Goal: Task Accomplishment & Management: Manage account settings

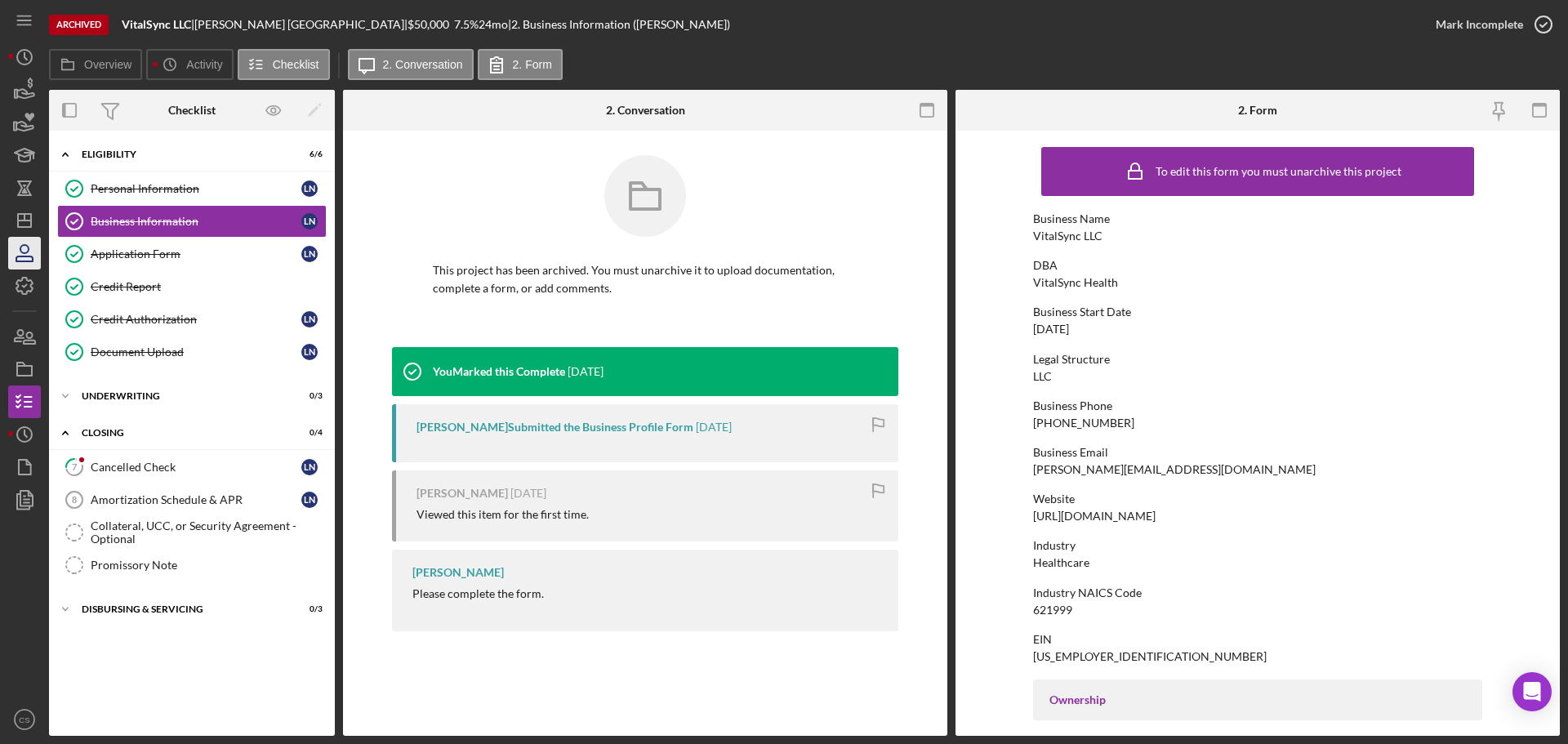
scroll to position [408, 0]
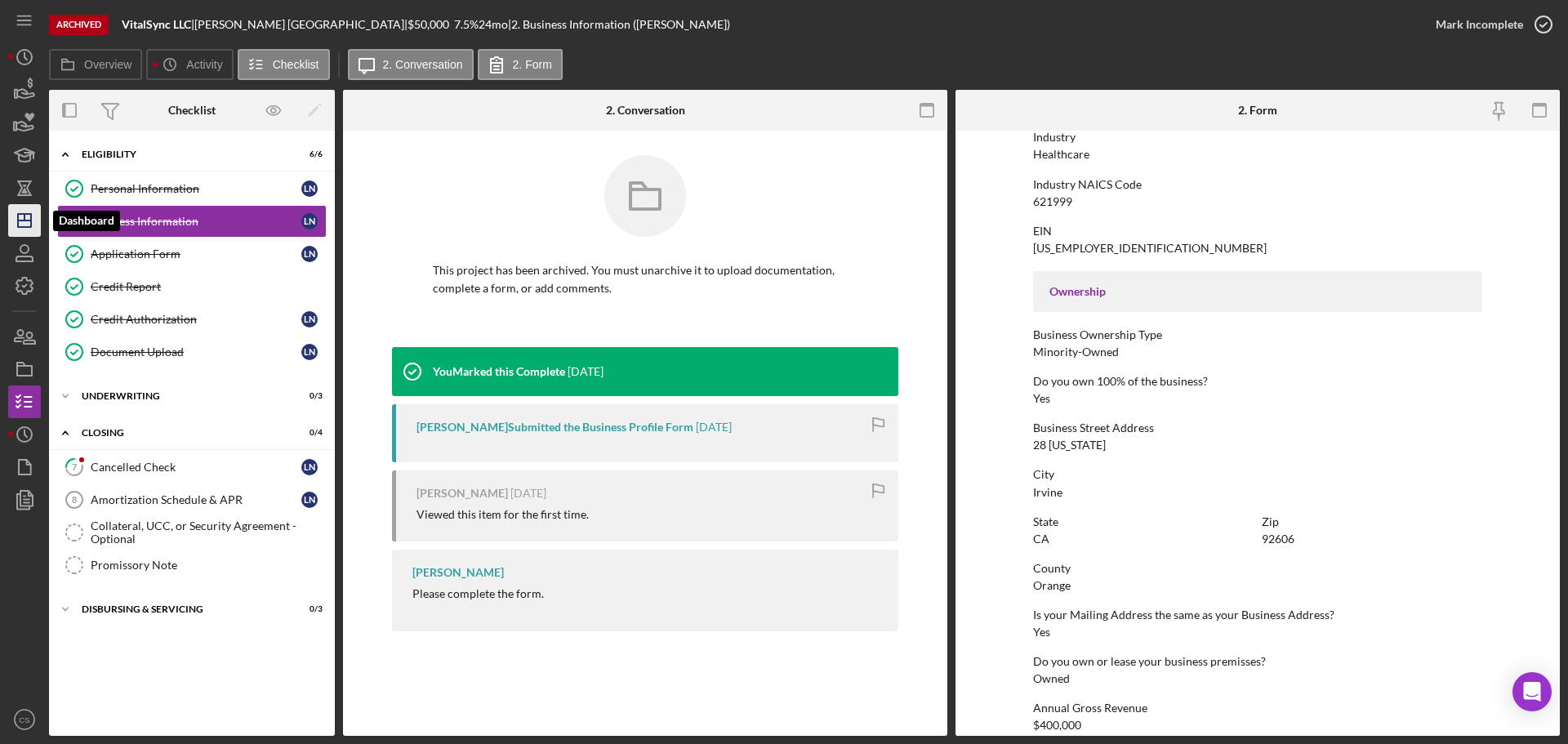
click at [29, 224] on icon "Icon/Dashboard" at bounding box center [25, 221] width 41 height 41
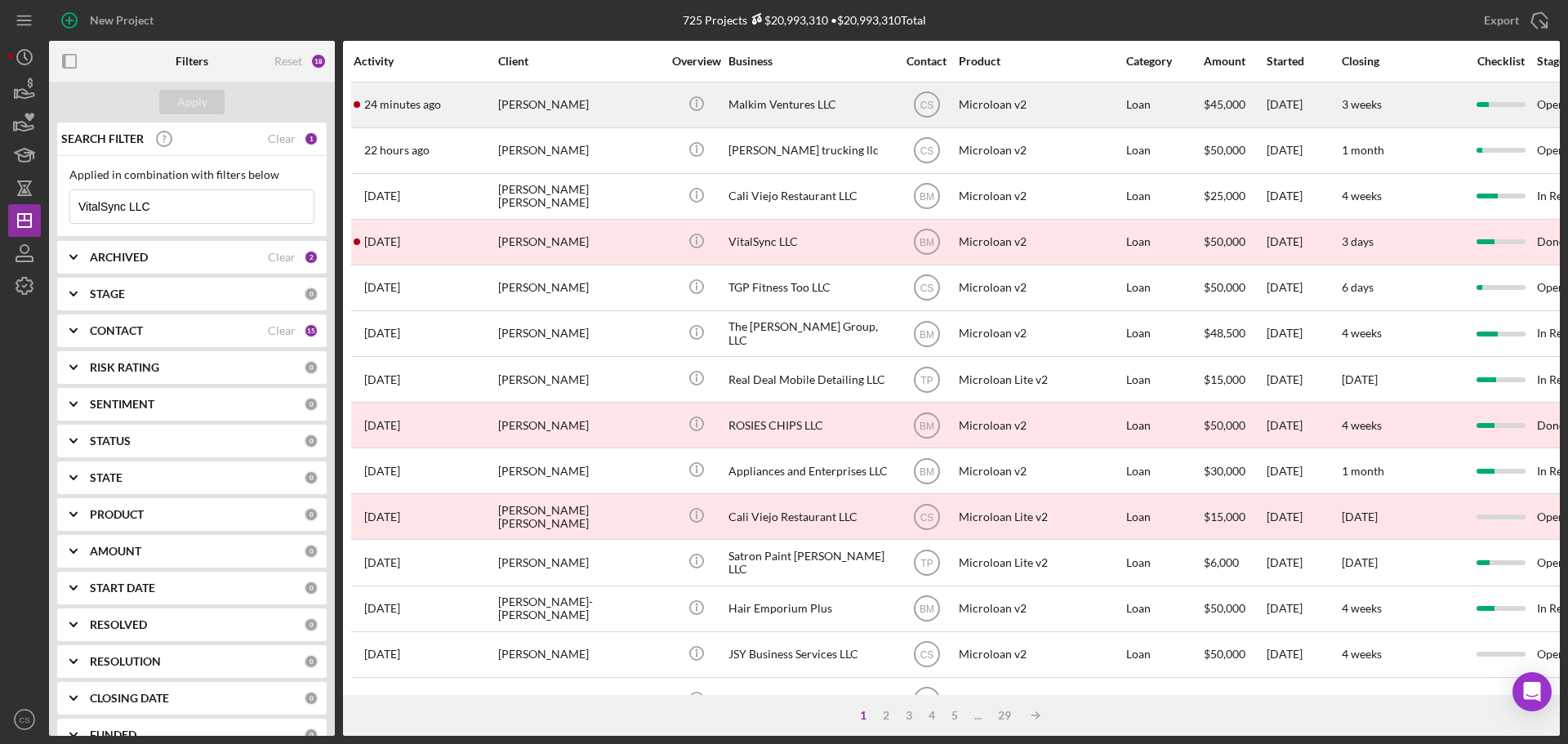
click at [612, 106] on div "[PERSON_NAME]" at bounding box center [580, 105] width 163 height 43
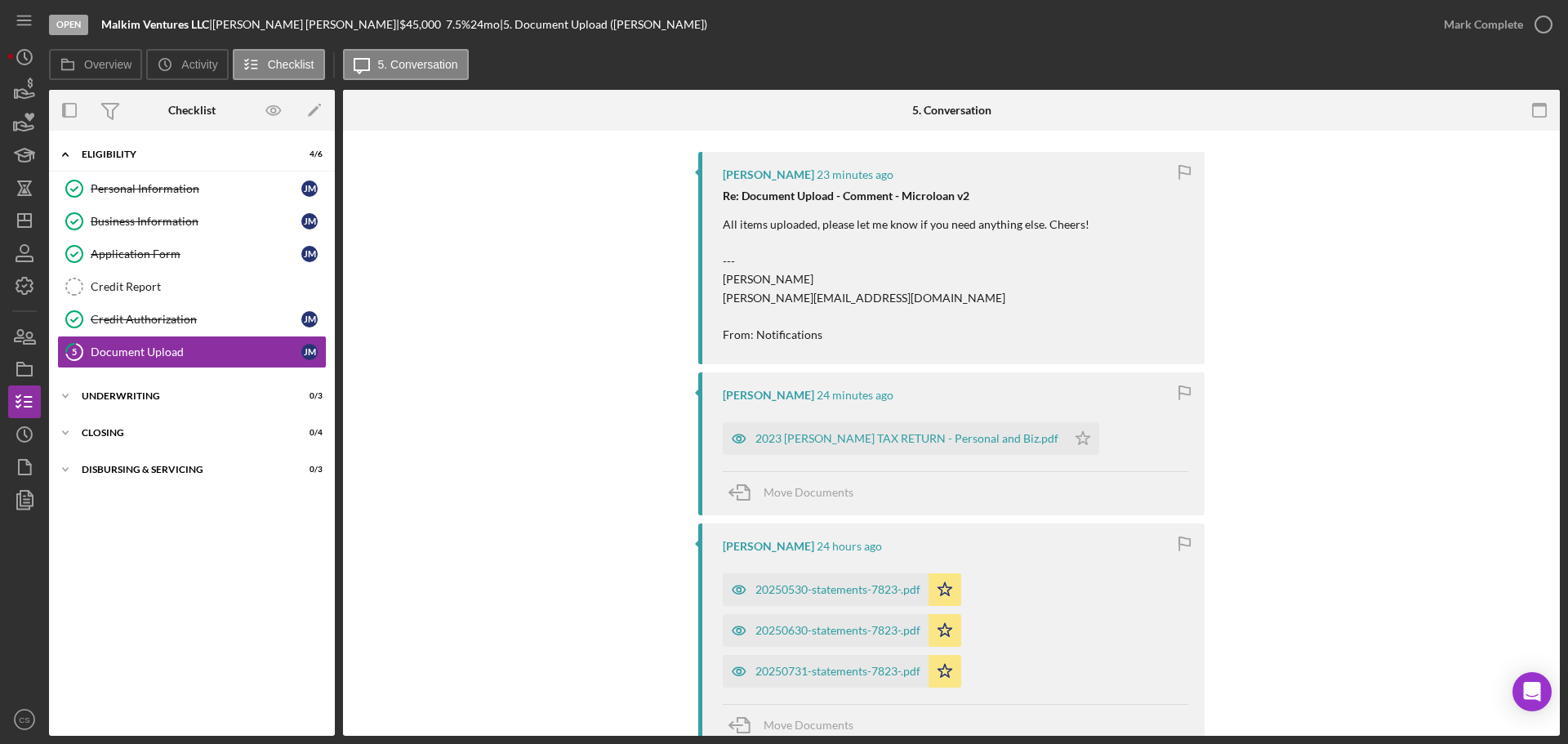
scroll to position [327, 0]
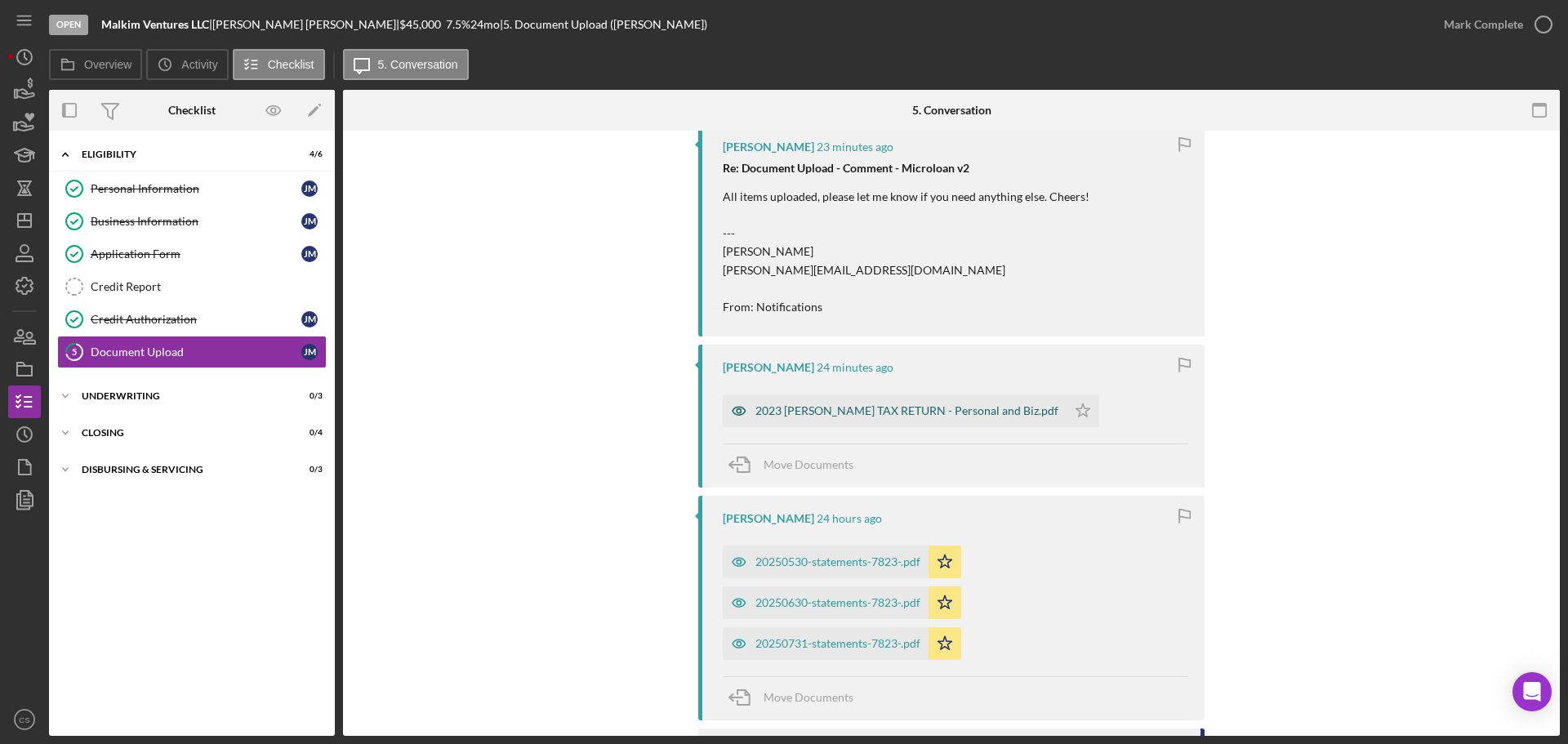
click at [841, 411] on div "2023 [PERSON_NAME] TAX RETURN - Personal and Biz.pdf" at bounding box center [906, 410] width 303 height 13
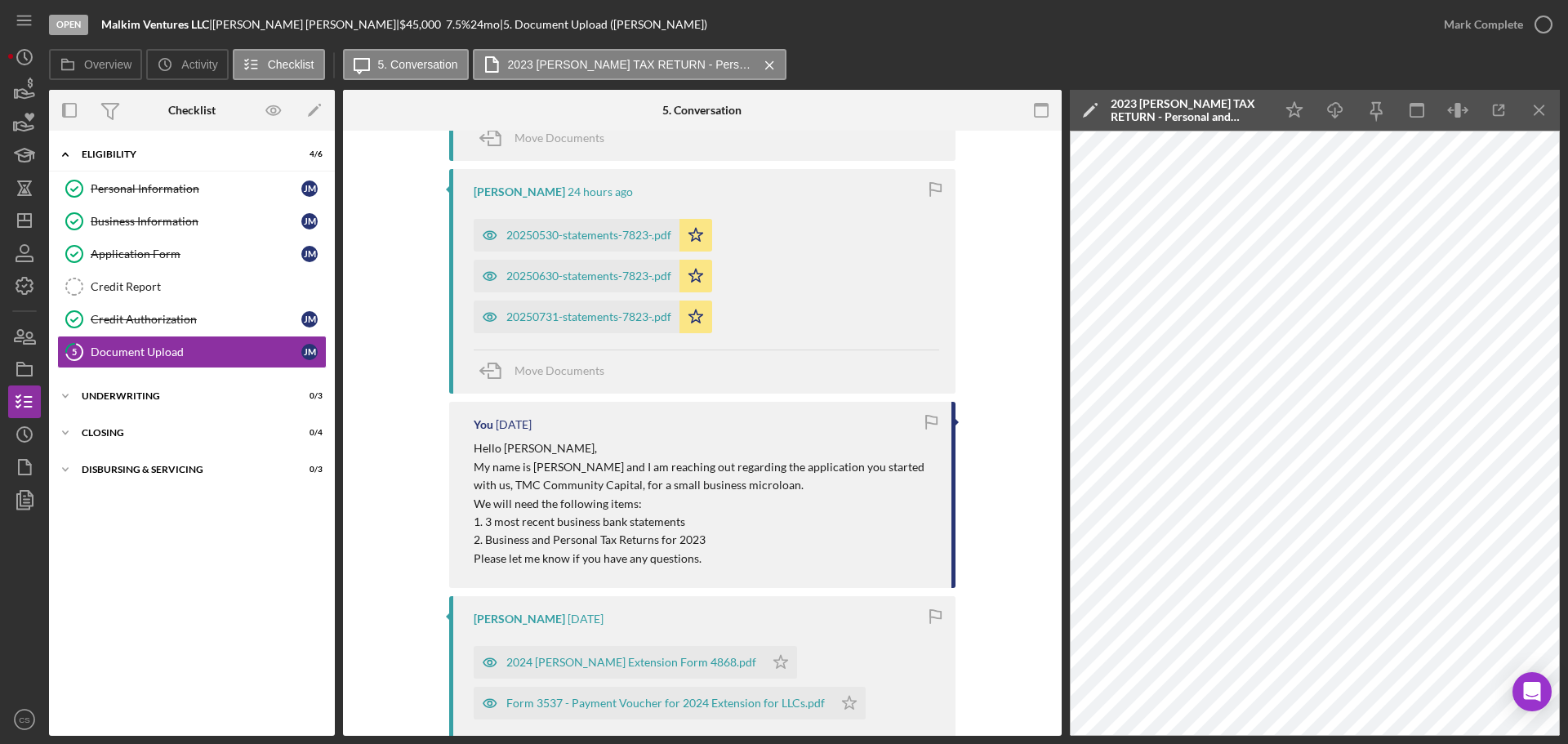
scroll to position [980, 0]
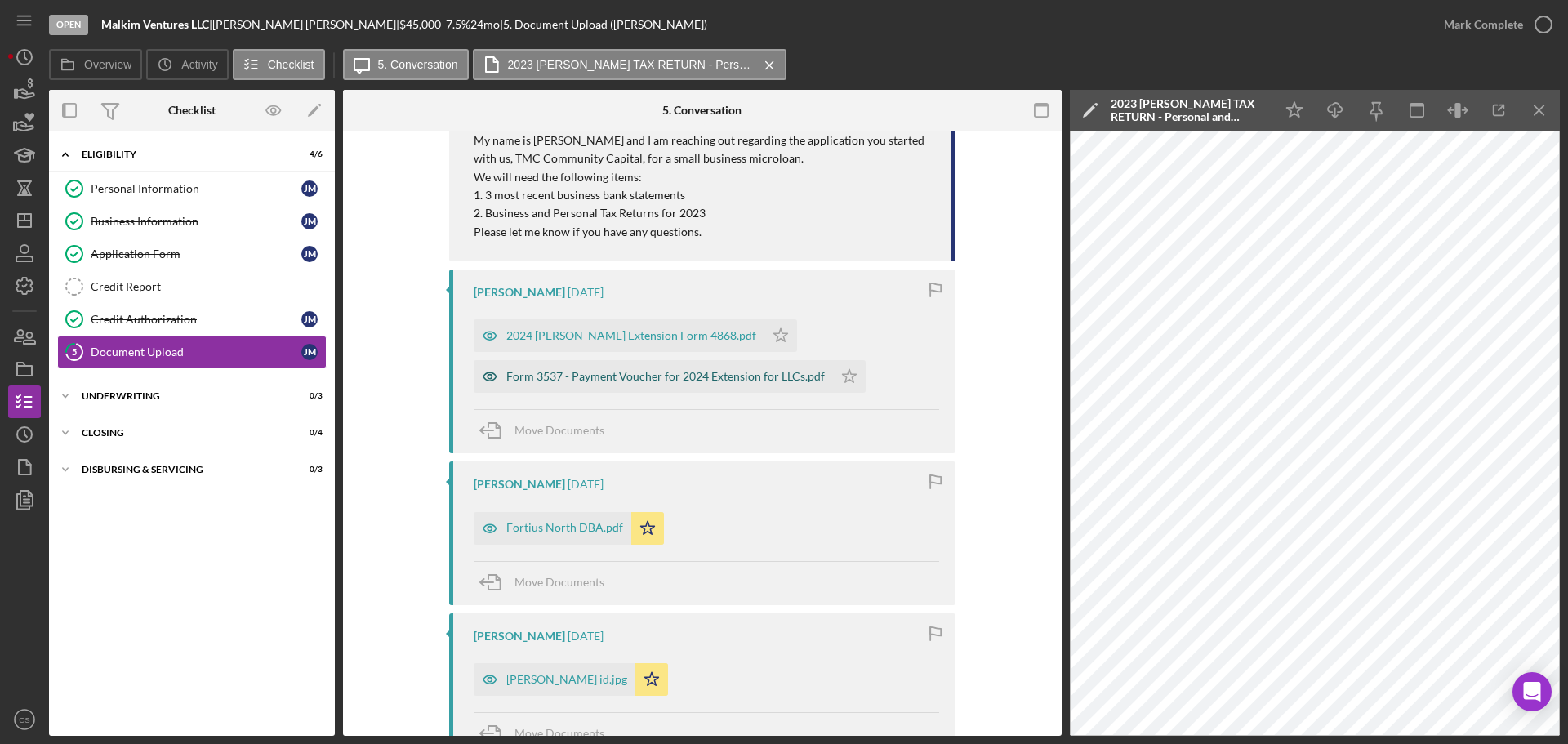
click at [719, 378] on div "Form 3537 - Payment Voucher for 2024 Extension for LLCs.pdf" at bounding box center [665, 376] width 318 height 13
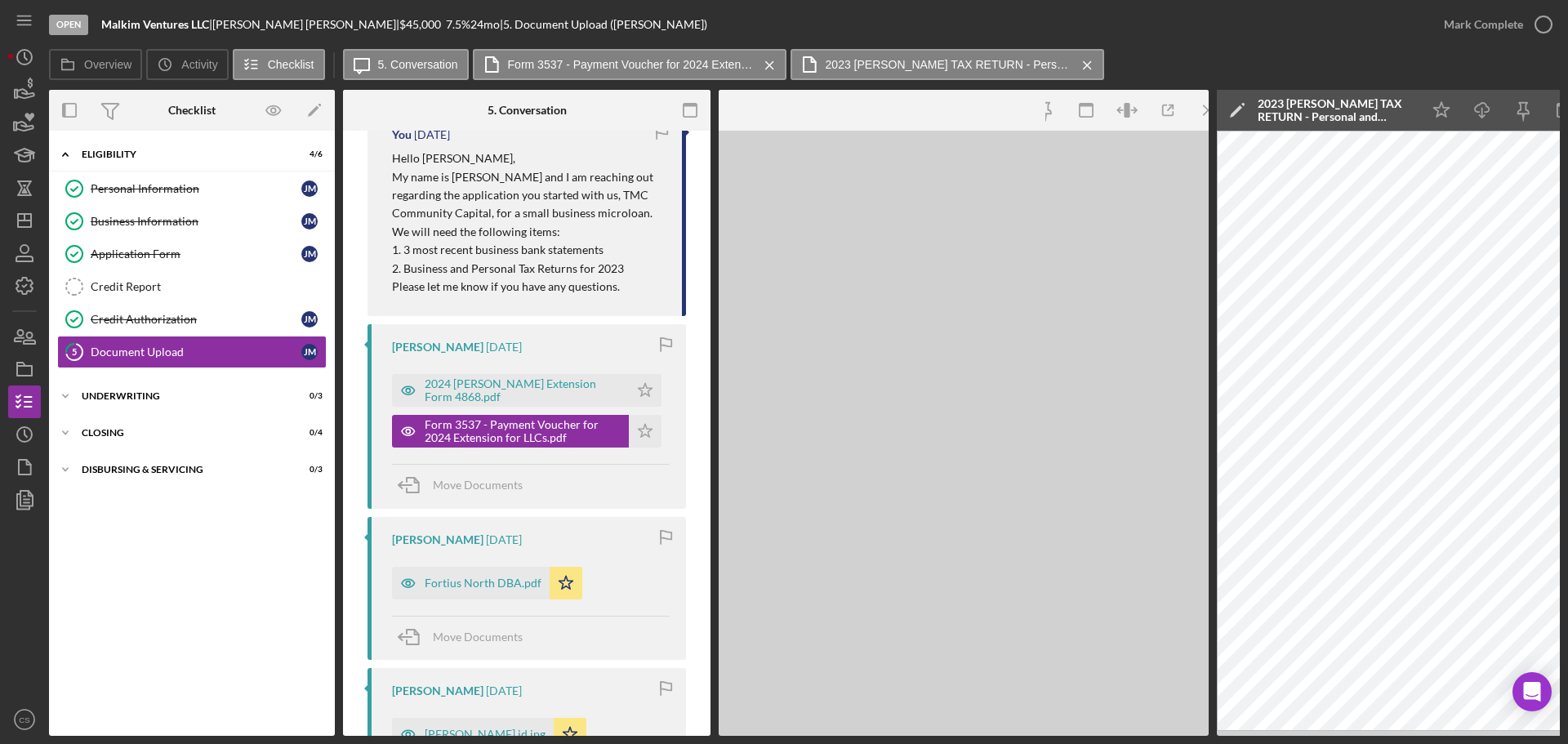
scroll to position [999, 0]
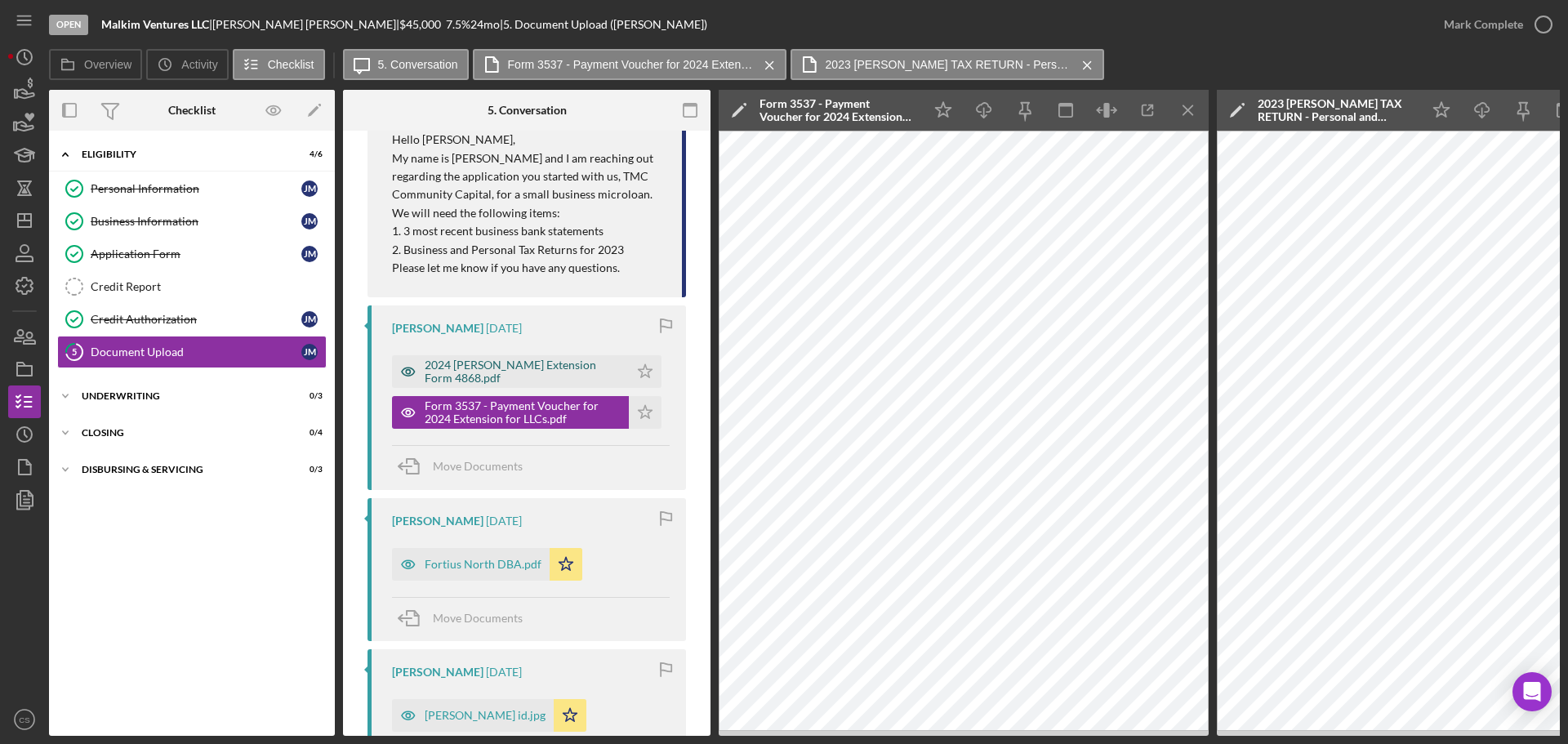
click at [569, 359] on div "2024 [PERSON_NAME] Extension Form 4868.pdf" at bounding box center [522, 372] width 196 height 26
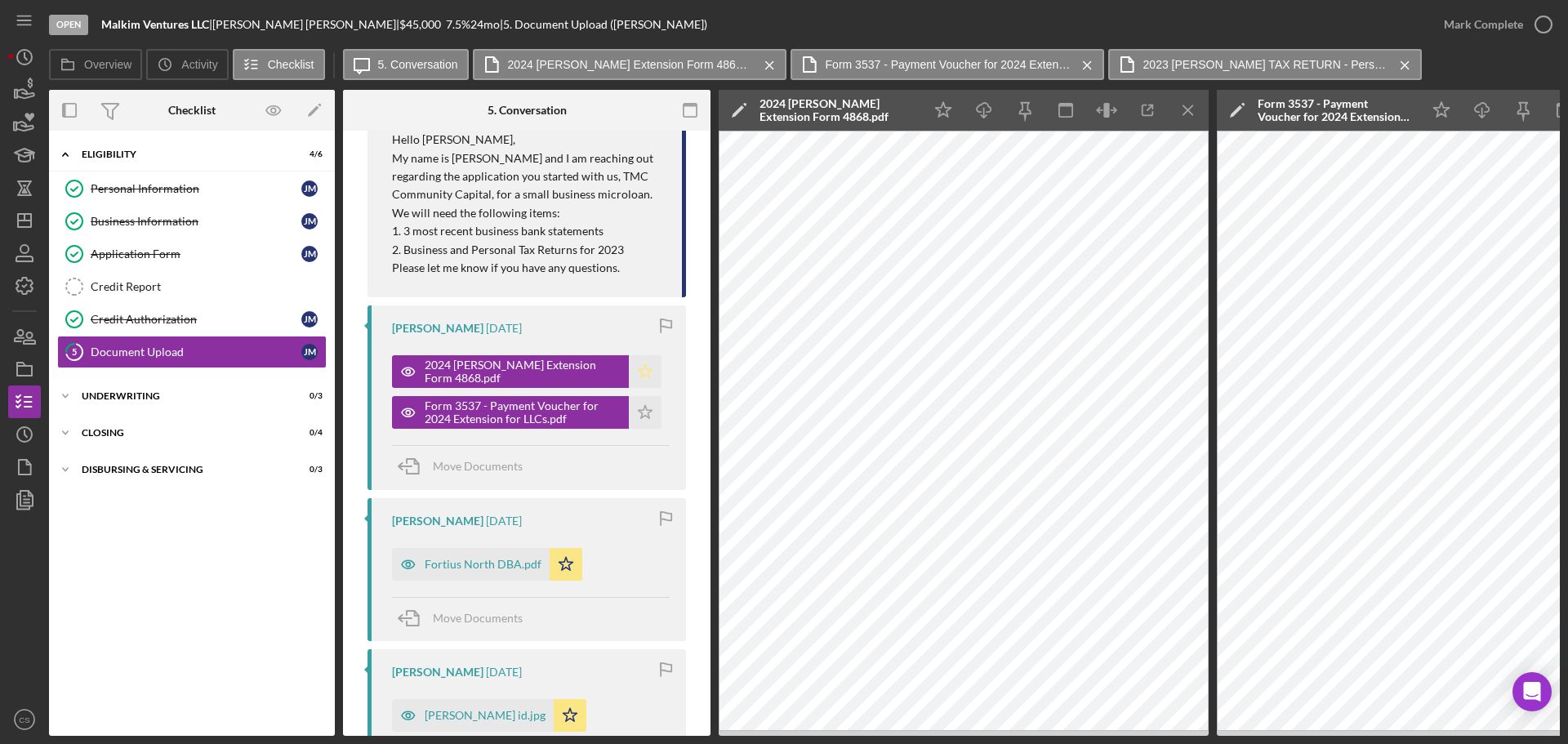
click at [634, 358] on icon "Icon/Star" at bounding box center [645, 372] width 33 height 33
click at [632, 388] on div "Form 3537 - Payment Voucher for 2024 Extension for LLCs.pdf Icon/Star" at bounding box center [531, 408] width 278 height 41
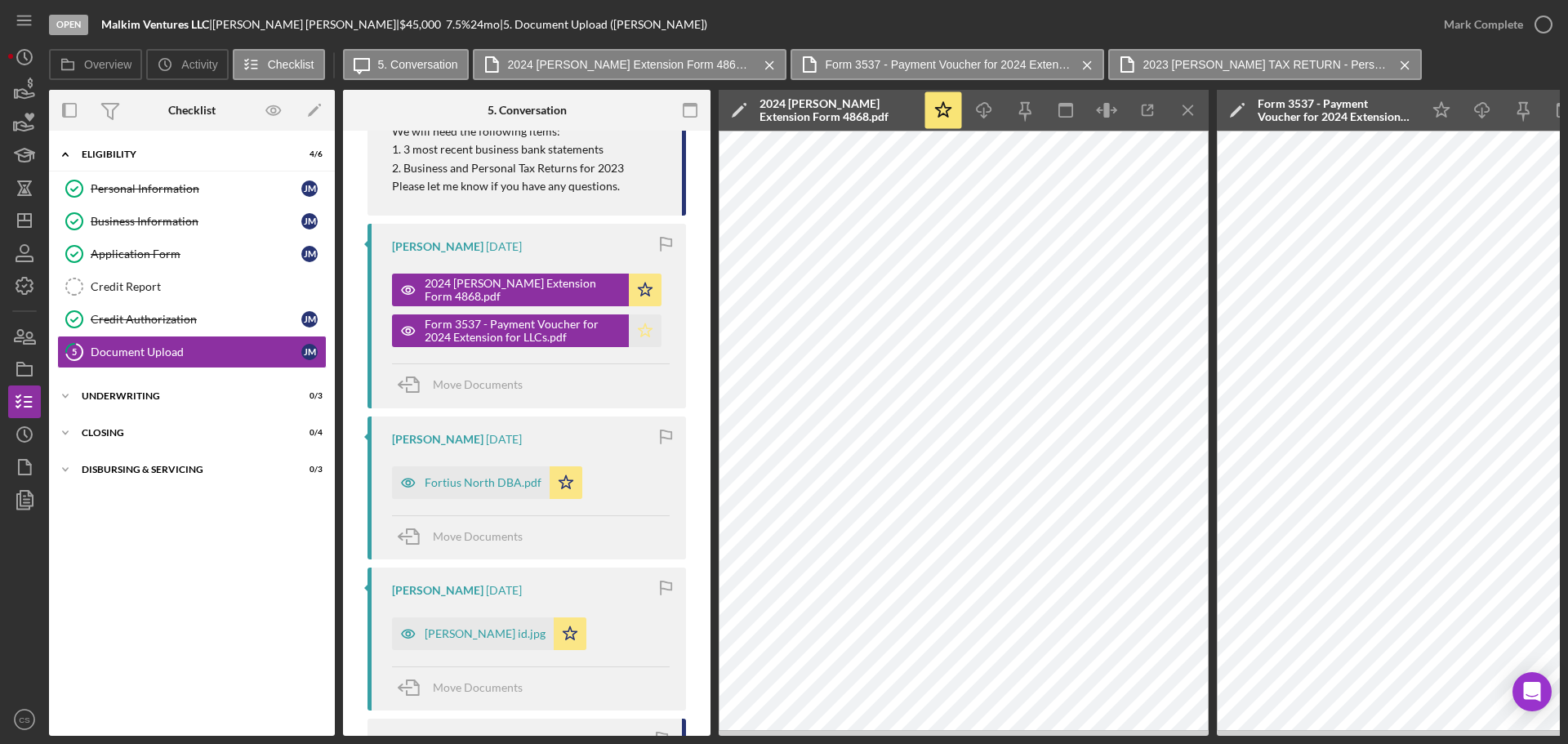
click at [643, 322] on icon "Icon/Star" at bounding box center [645, 330] width 33 height 33
click at [507, 476] on div "Fortius North DBA.pdf" at bounding box center [483, 482] width 117 height 13
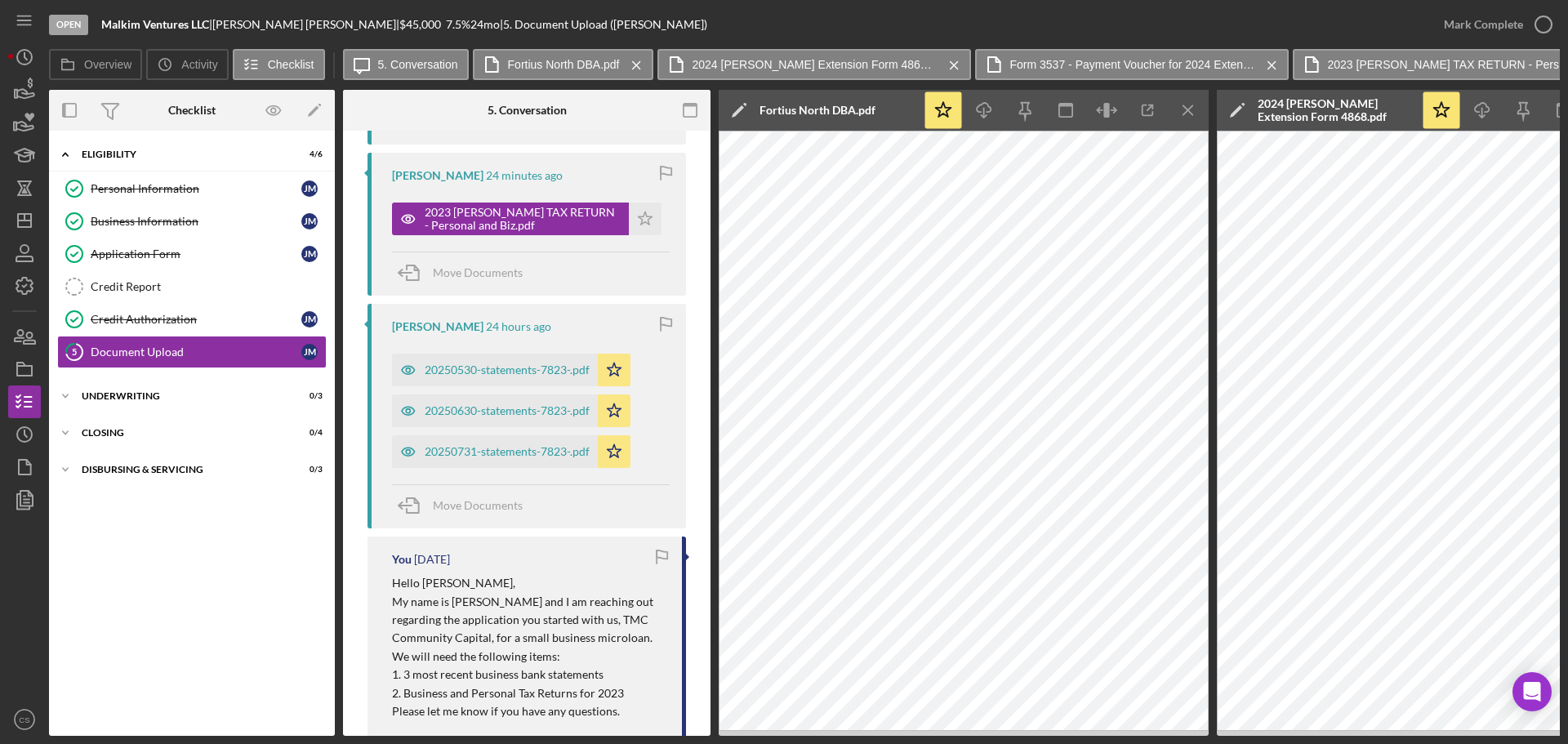
scroll to position [509, 0]
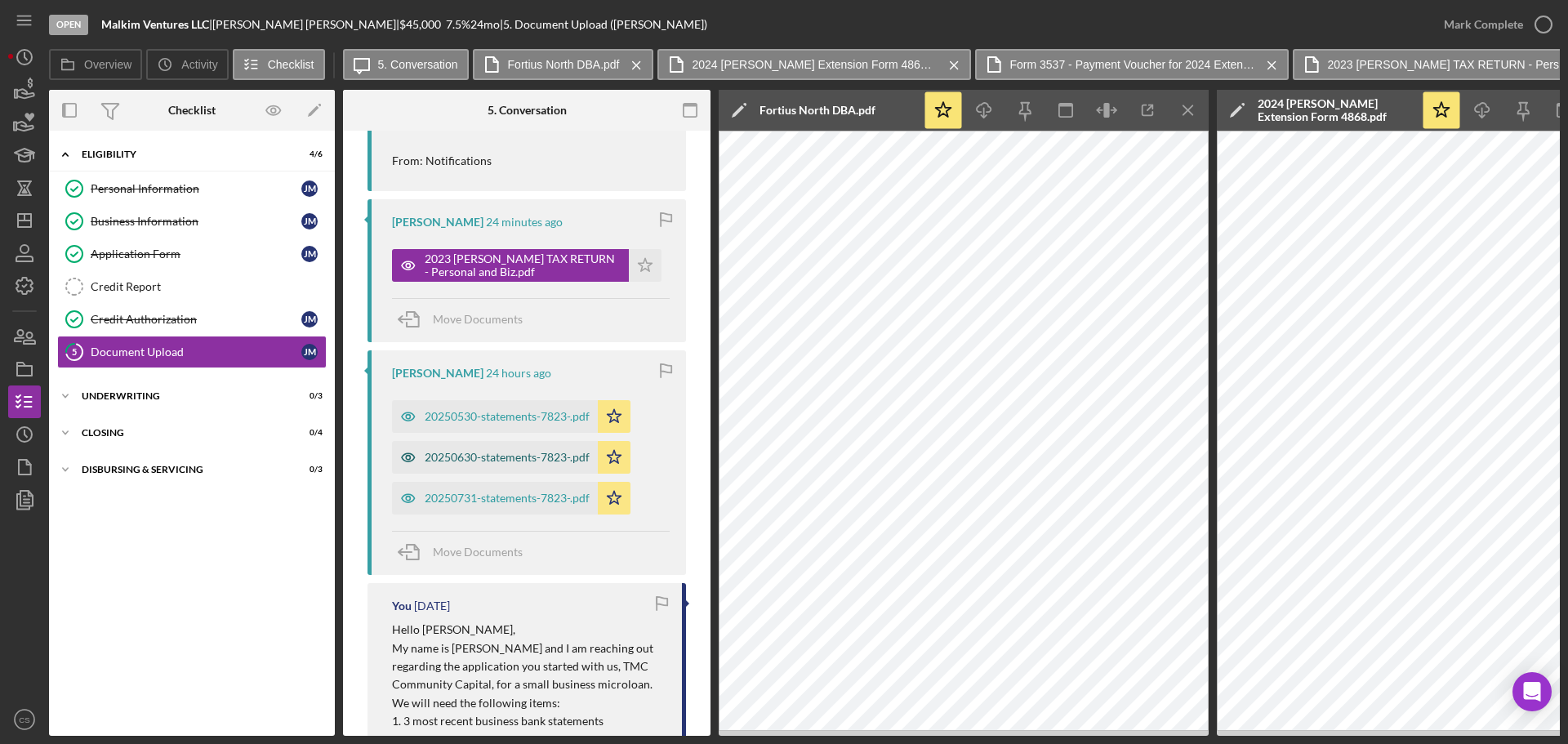
click at [540, 446] on div "20250630-statements-7823-.pdf" at bounding box center [495, 457] width 206 height 33
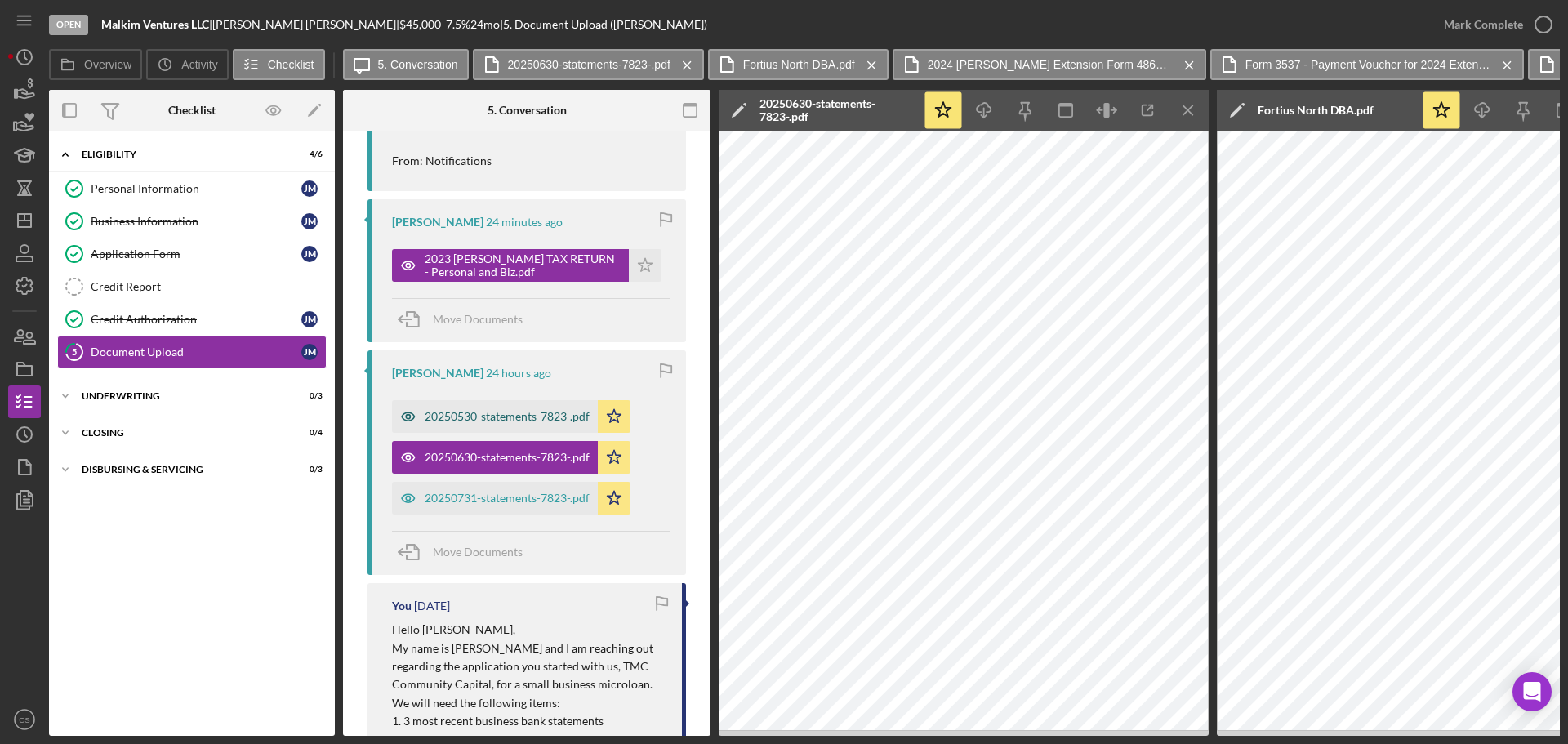
click at [532, 410] on div "20250530-statements-7823-.pdf" at bounding box center [507, 416] width 165 height 13
click at [524, 492] on div "20250731-statements-7823-.pdf" at bounding box center [507, 498] width 165 height 13
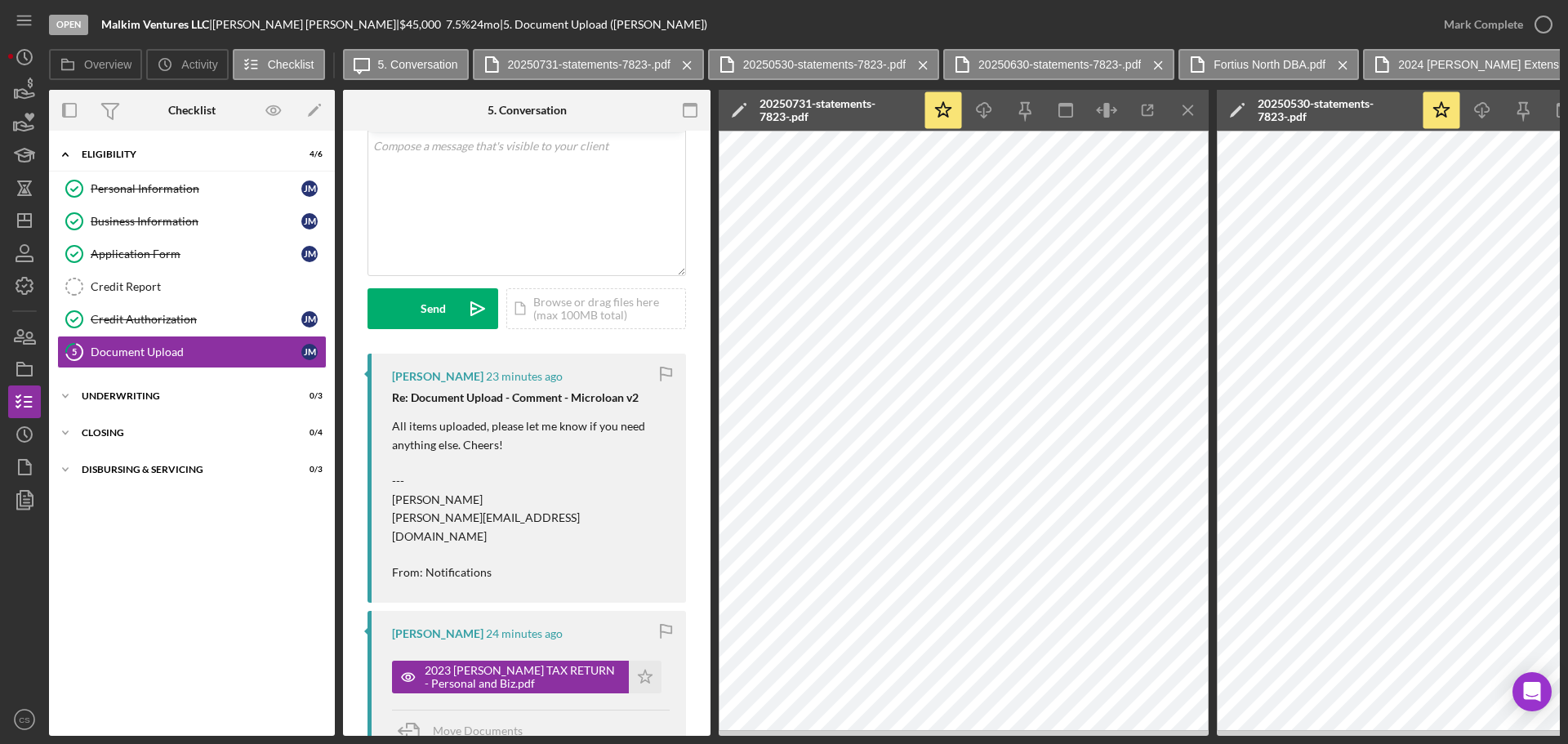
scroll to position [0, 0]
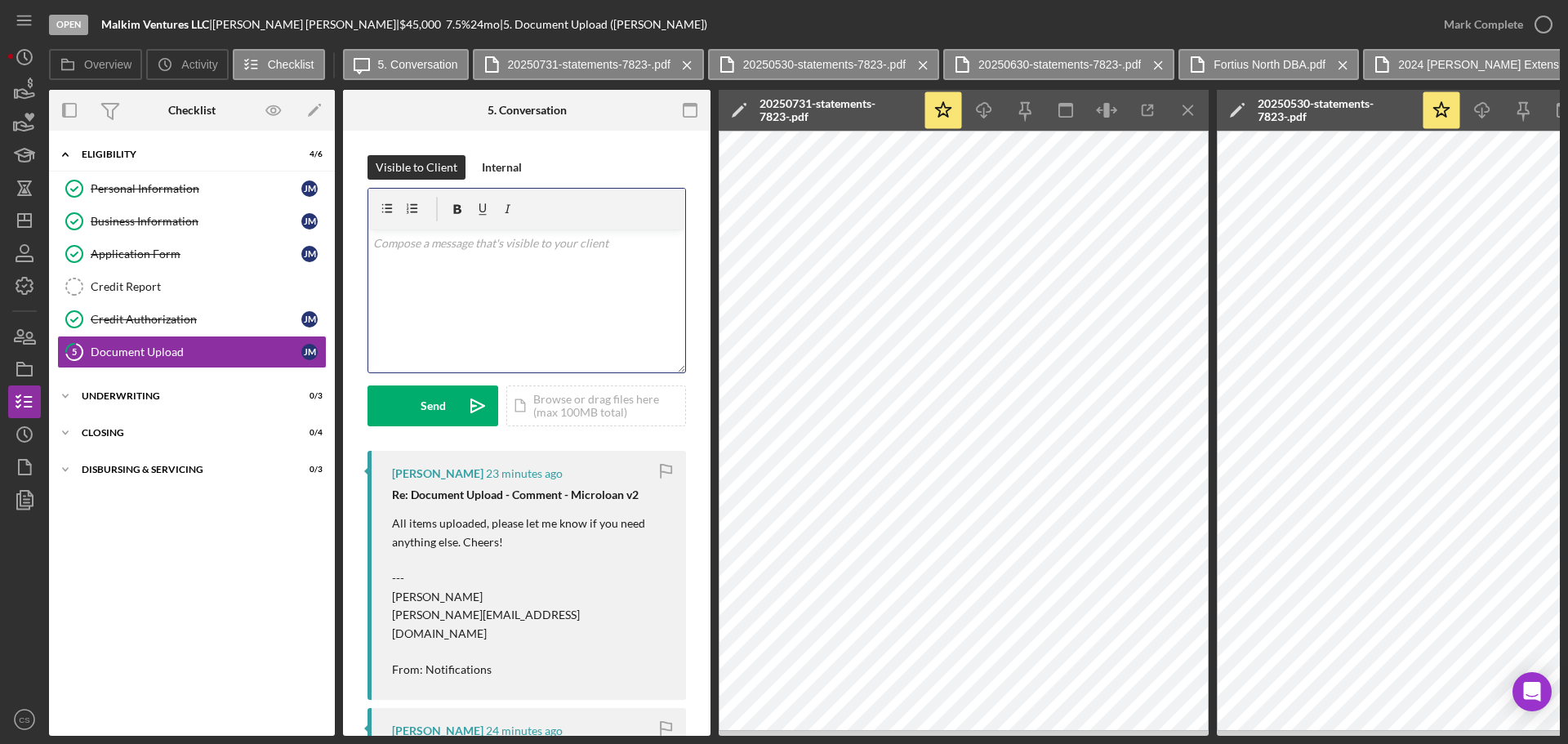
click at [480, 294] on div "v Color teal Color pink Remove color Add row above Add row below Add column bef…" at bounding box center [526, 300] width 317 height 143
drag, startPoint x: 247, startPoint y: 28, endPoint x: 225, endPoint y: 27, distance: 22.0
click at [225, 27] on div "[PERSON_NAME] |" at bounding box center [305, 24] width 187 height 13
copy div "[PERSON_NAME]"
click at [429, 251] on p at bounding box center [527, 243] width 308 height 18
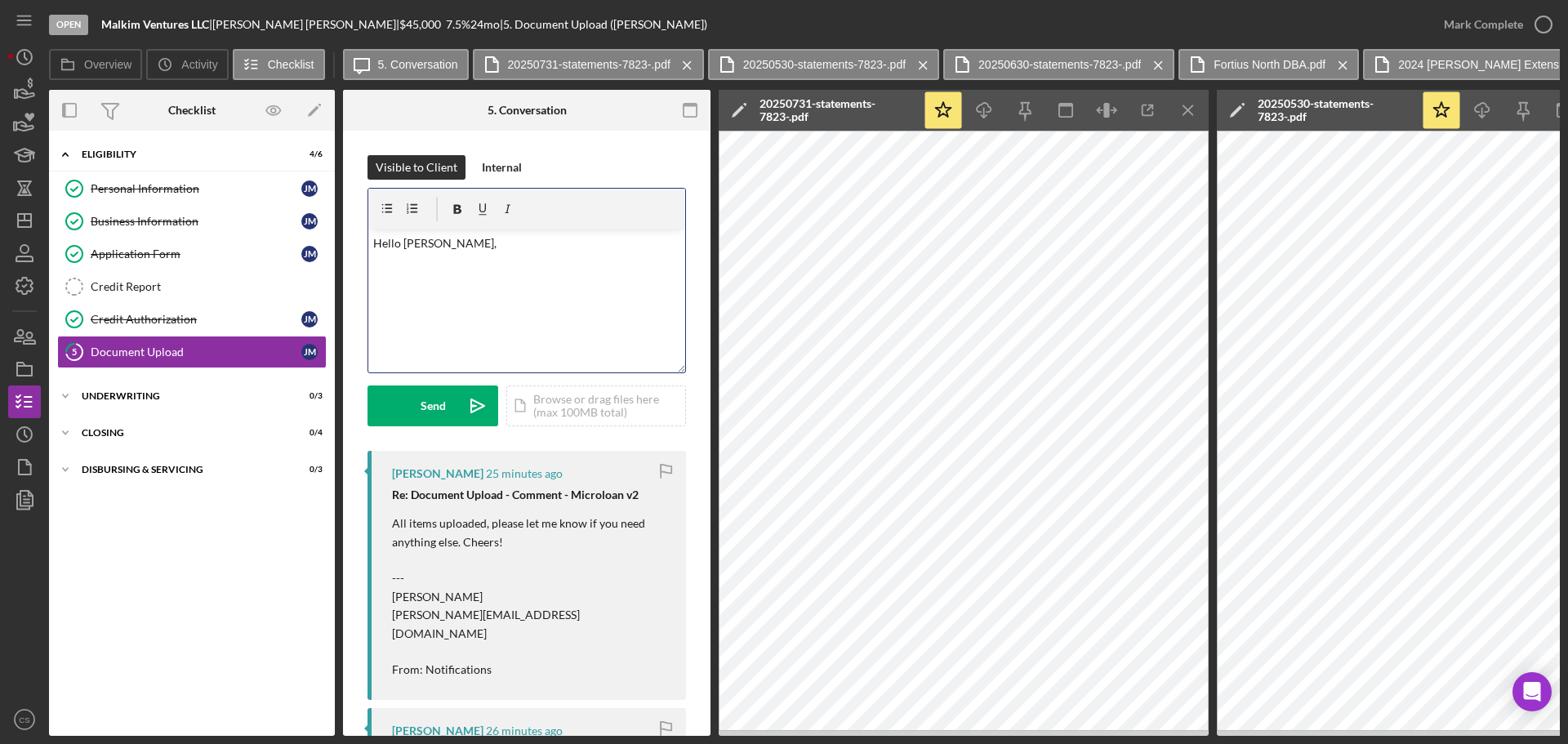
click at [499, 281] on div "v Color teal Color pink Remove color Add row above Add row below Add column bef…" at bounding box center [526, 300] width 317 height 143
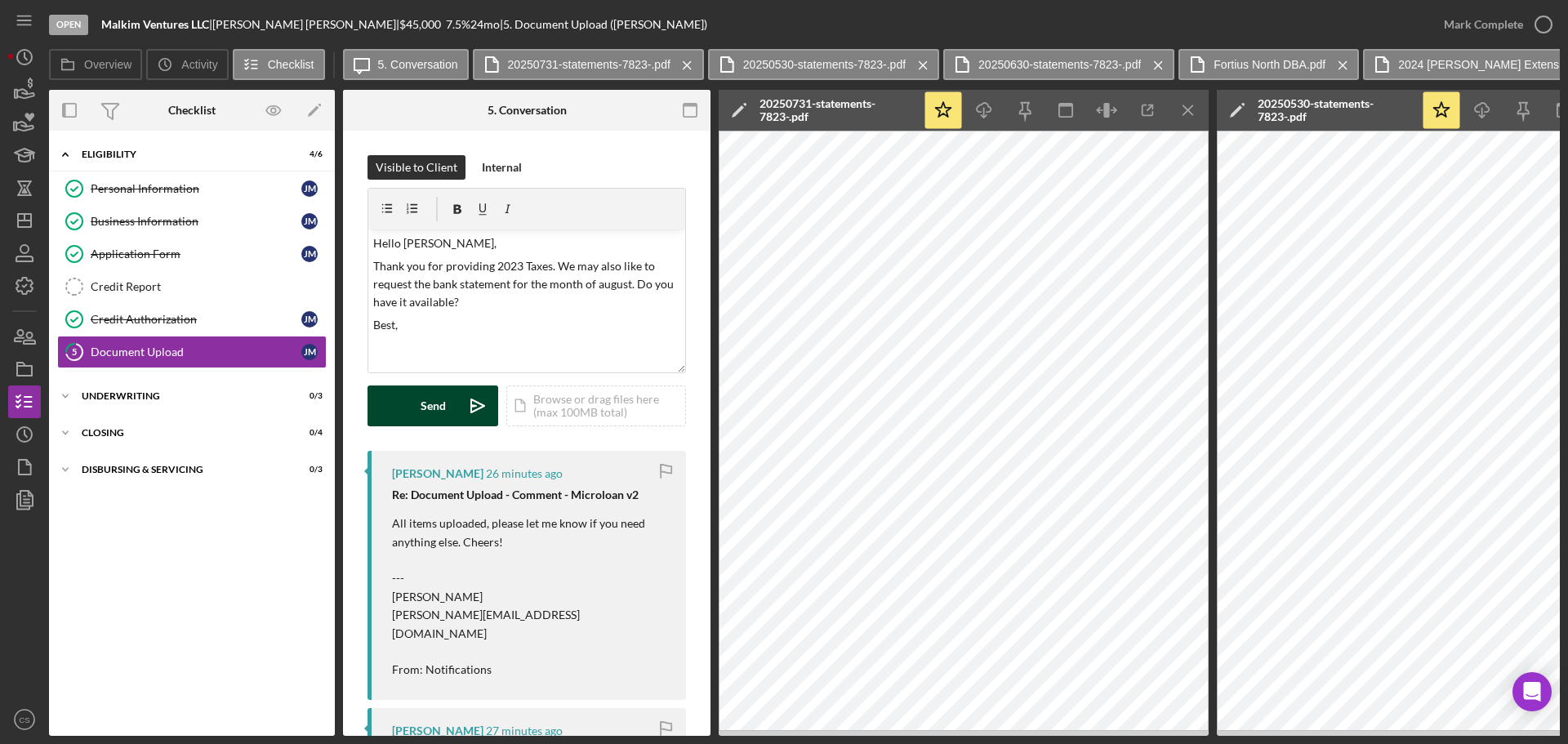
click at [444, 417] on div "Send" at bounding box center [433, 406] width 26 height 41
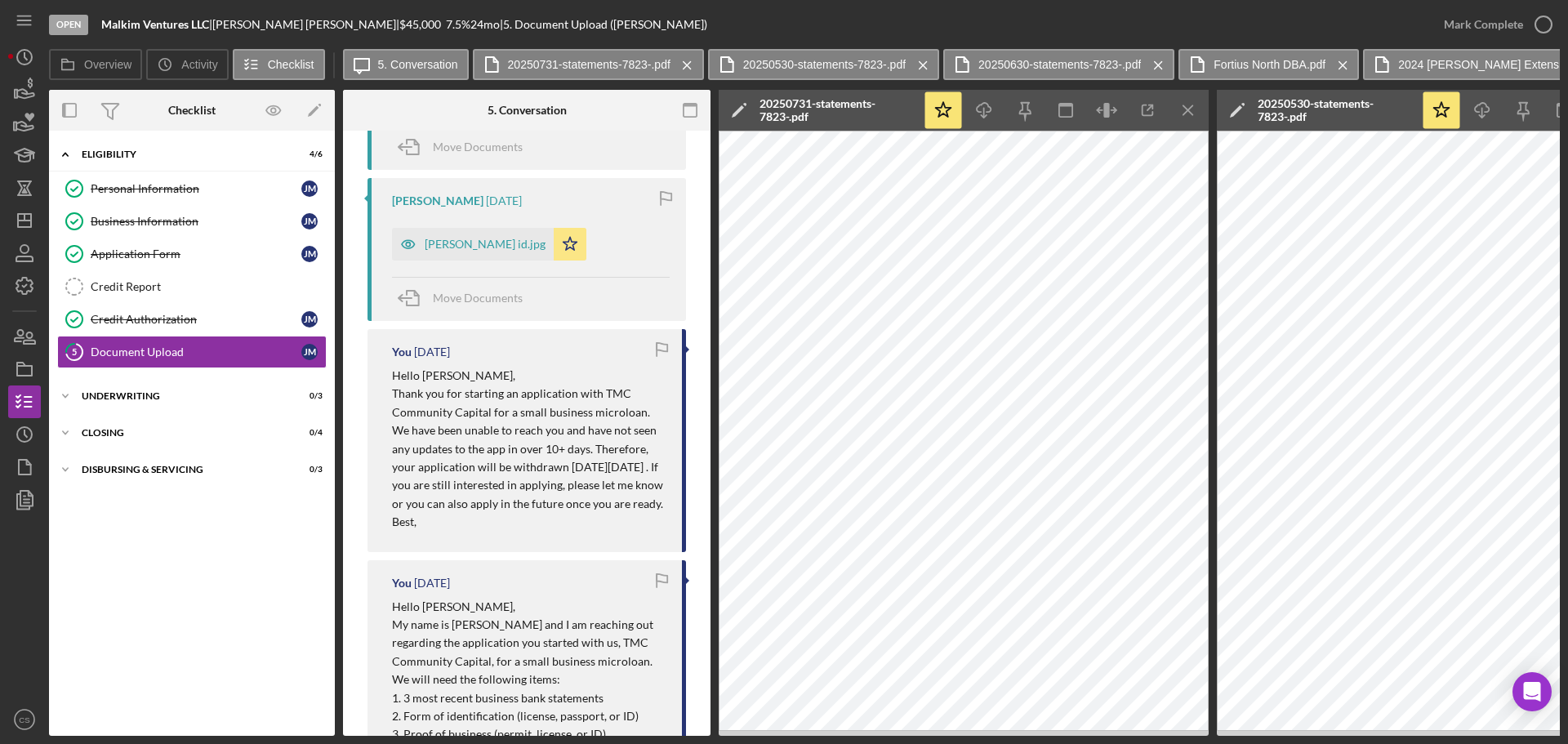
scroll to position [1424, 0]
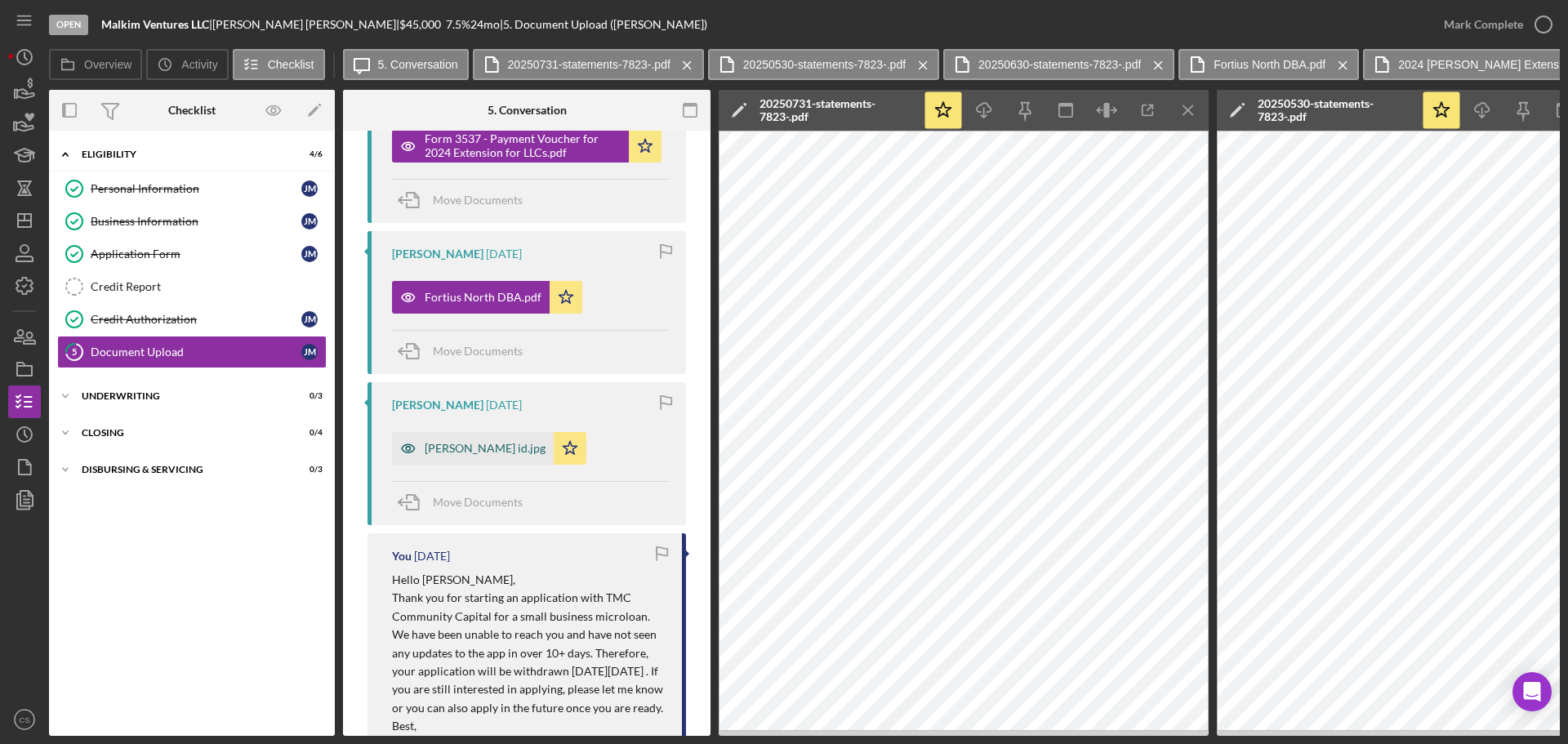
click at [462, 432] on div "[PERSON_NAME] id.jpg" at bounding box center [473, 449] width 161 height 33
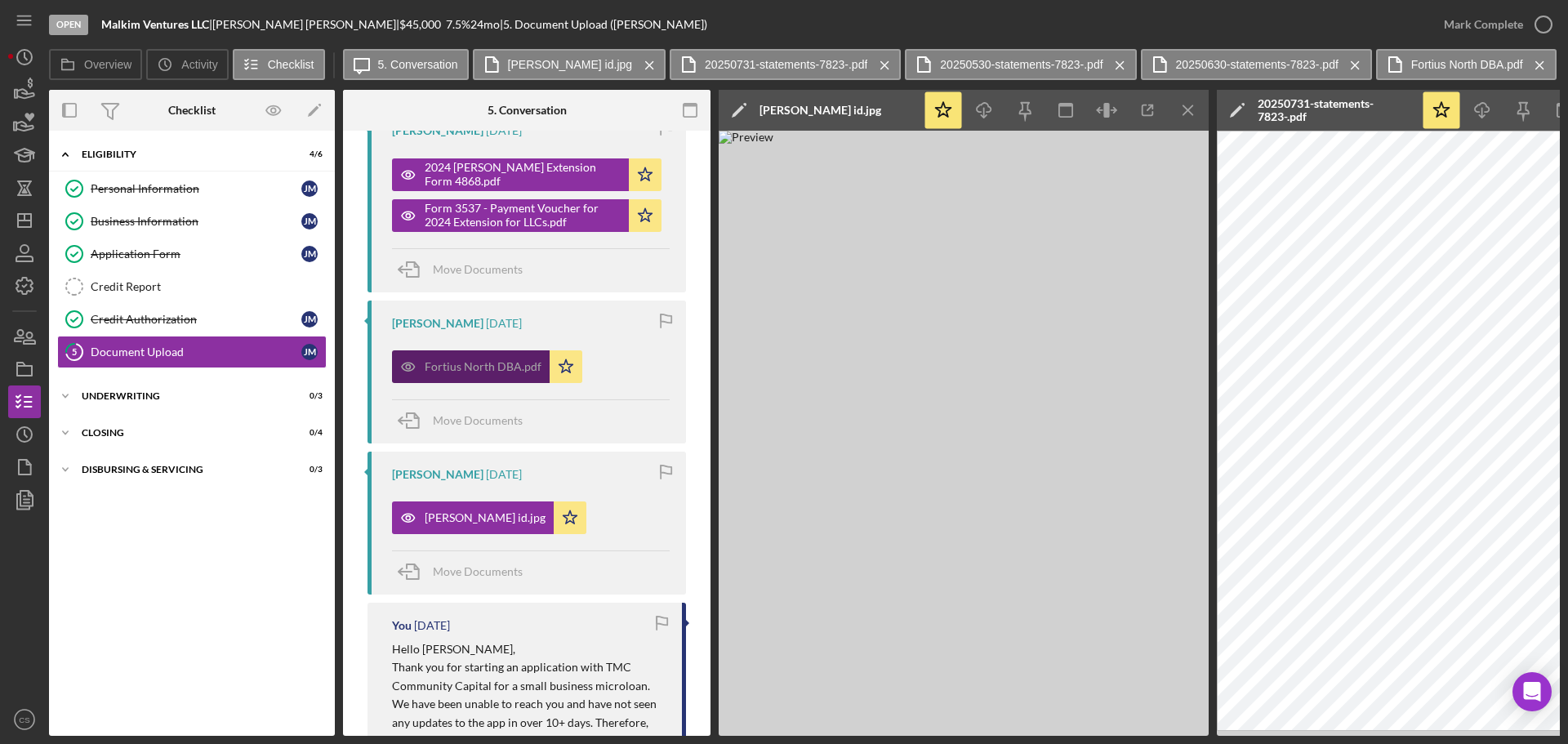
scroll to position [934, 0]
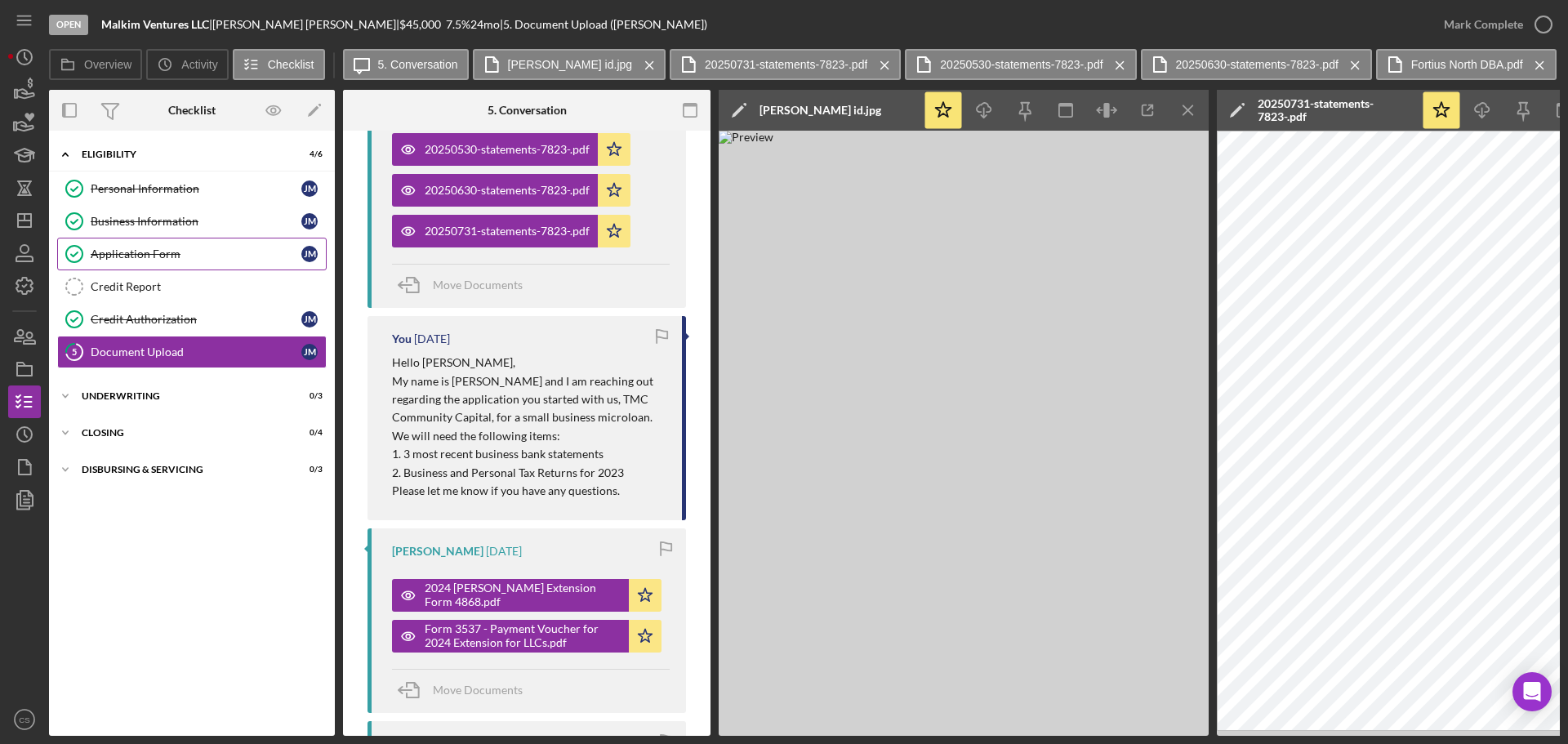
click at [202, 240] on link "Application Form Application Form [PERSON_NAME]" at bounding box center [192, 254] width 269 height 33
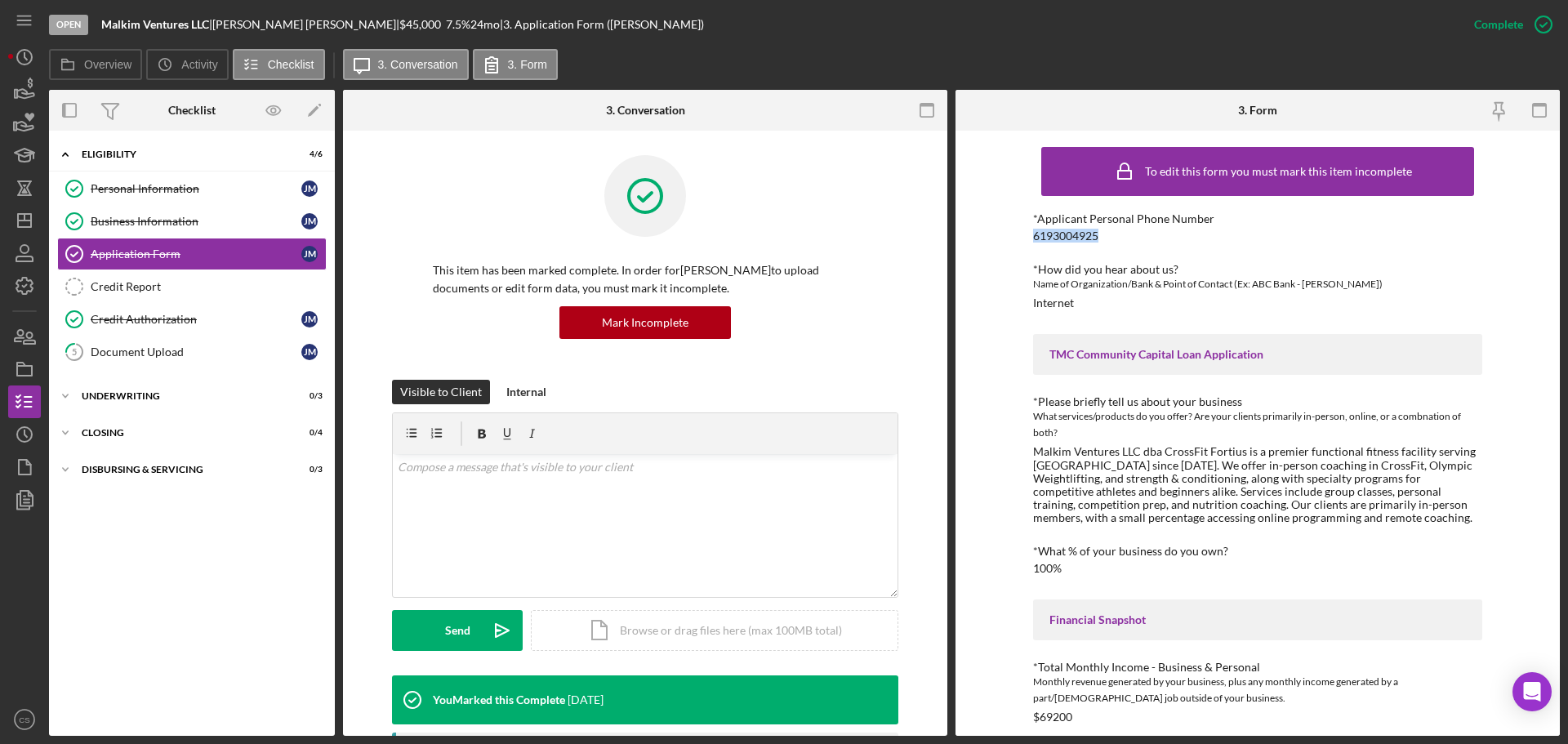
drag, startPoint x: 1127, startPoint y: 230, endPoint x: 1006, endPoint y: 239, distance: 121.3
click at [1006, 239] on div "To edit this form you must mark this item incomplete *Applicant Personal Phone …" at bounding box center [1257, 432] width 604 height 605
copy div "6193004925"
click at [155, 357] on div "Document Upload" at bounding box center [196, 352] width 211 height 13
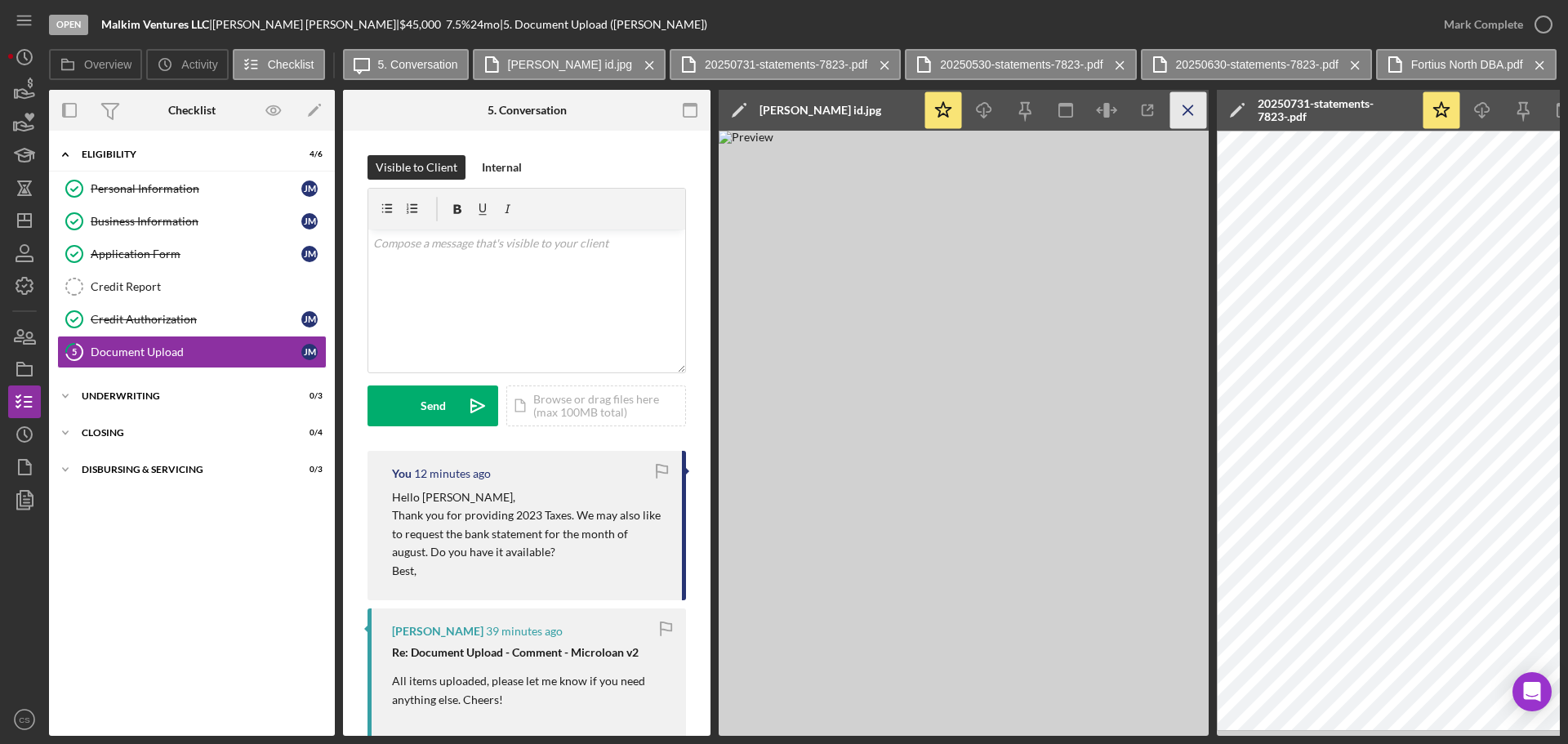
click at [1197, 108] on icon "Icon/Menu Close" at bounding box center [1188, 111] width 37 height 37
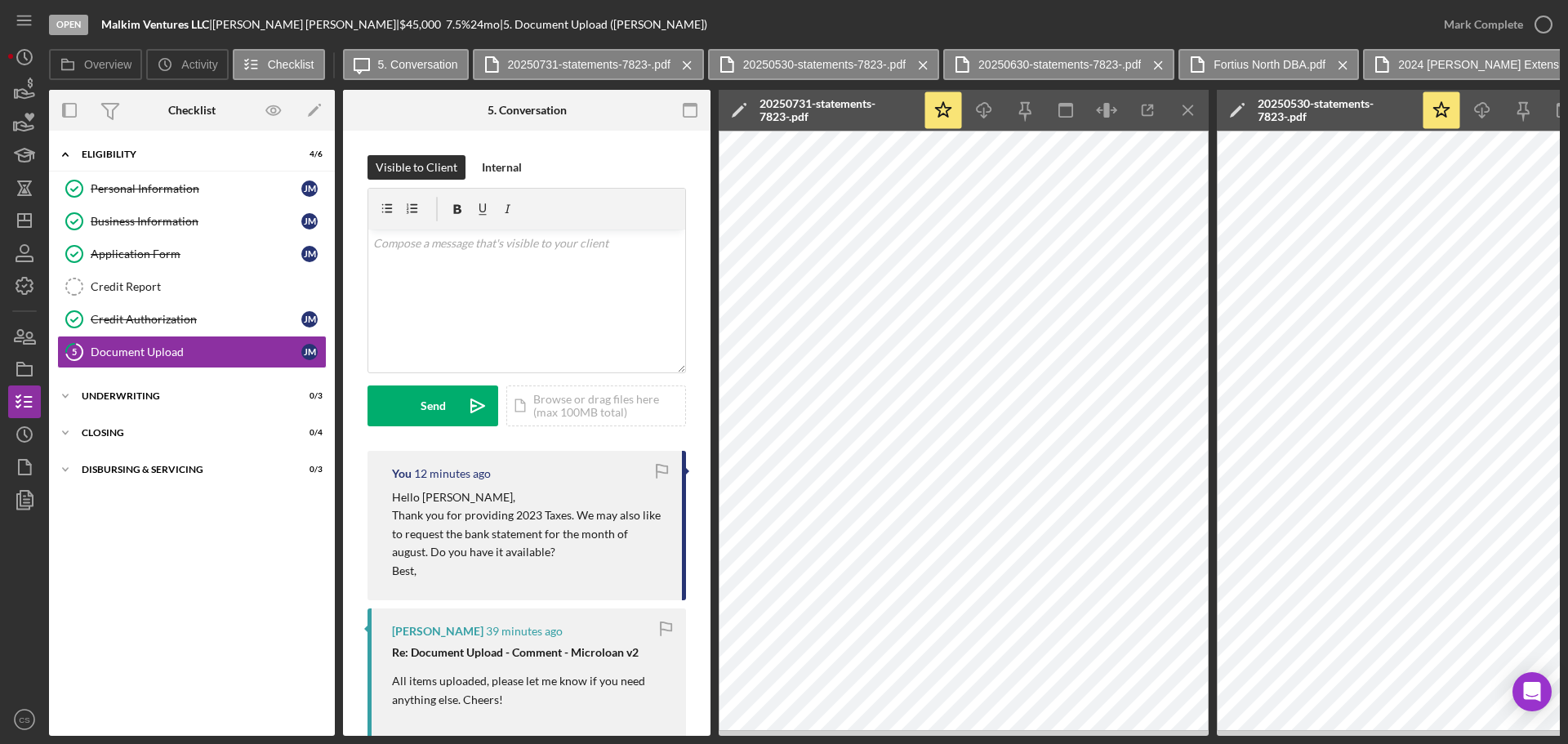
click at [1197, 108] on icon "Icon/Menu Close" at bounding box center [1188, 111] width 37 height 37
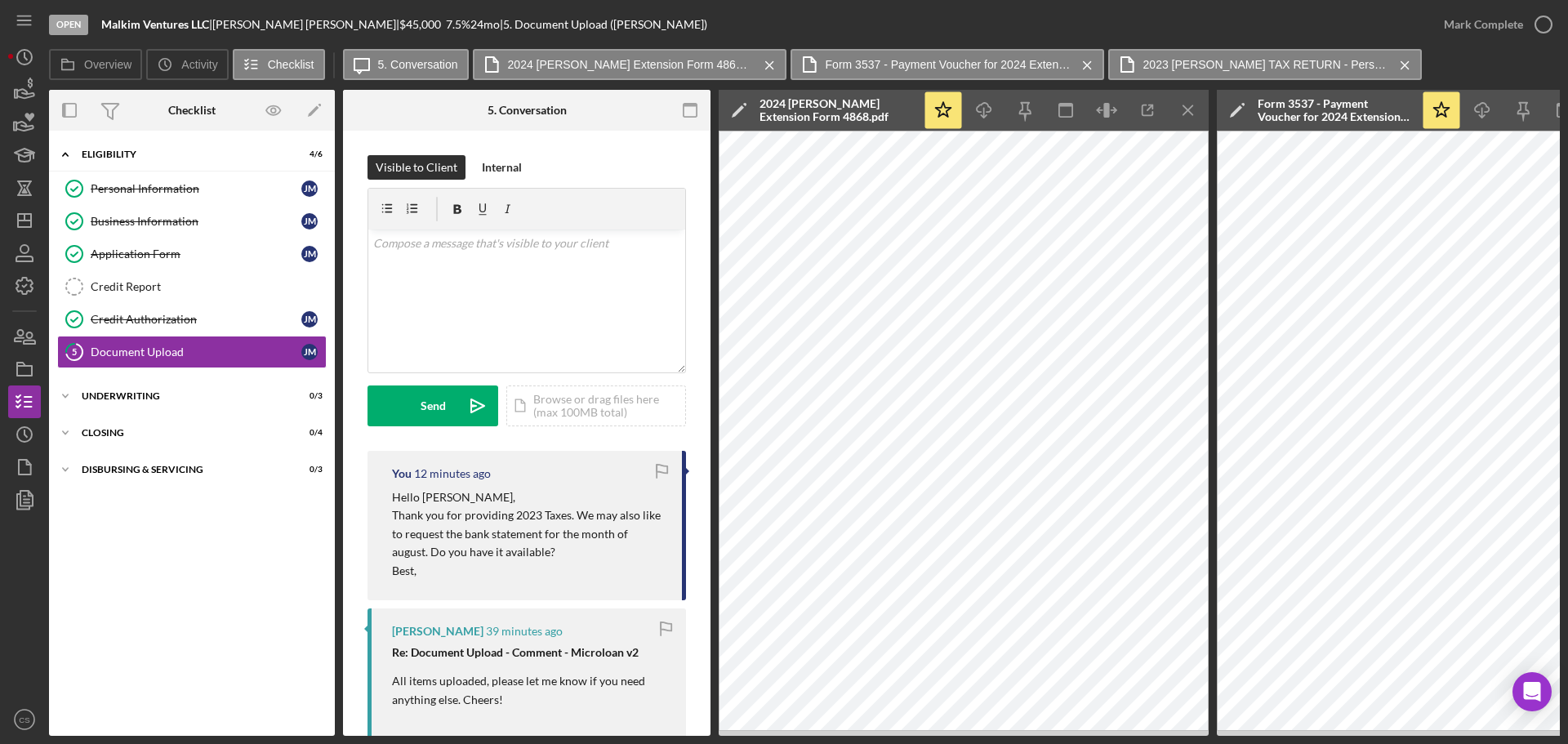
click at [1197, 108] on icon "Icon/Menu Close" at bounding box center [1188, 111] width 37 height 37
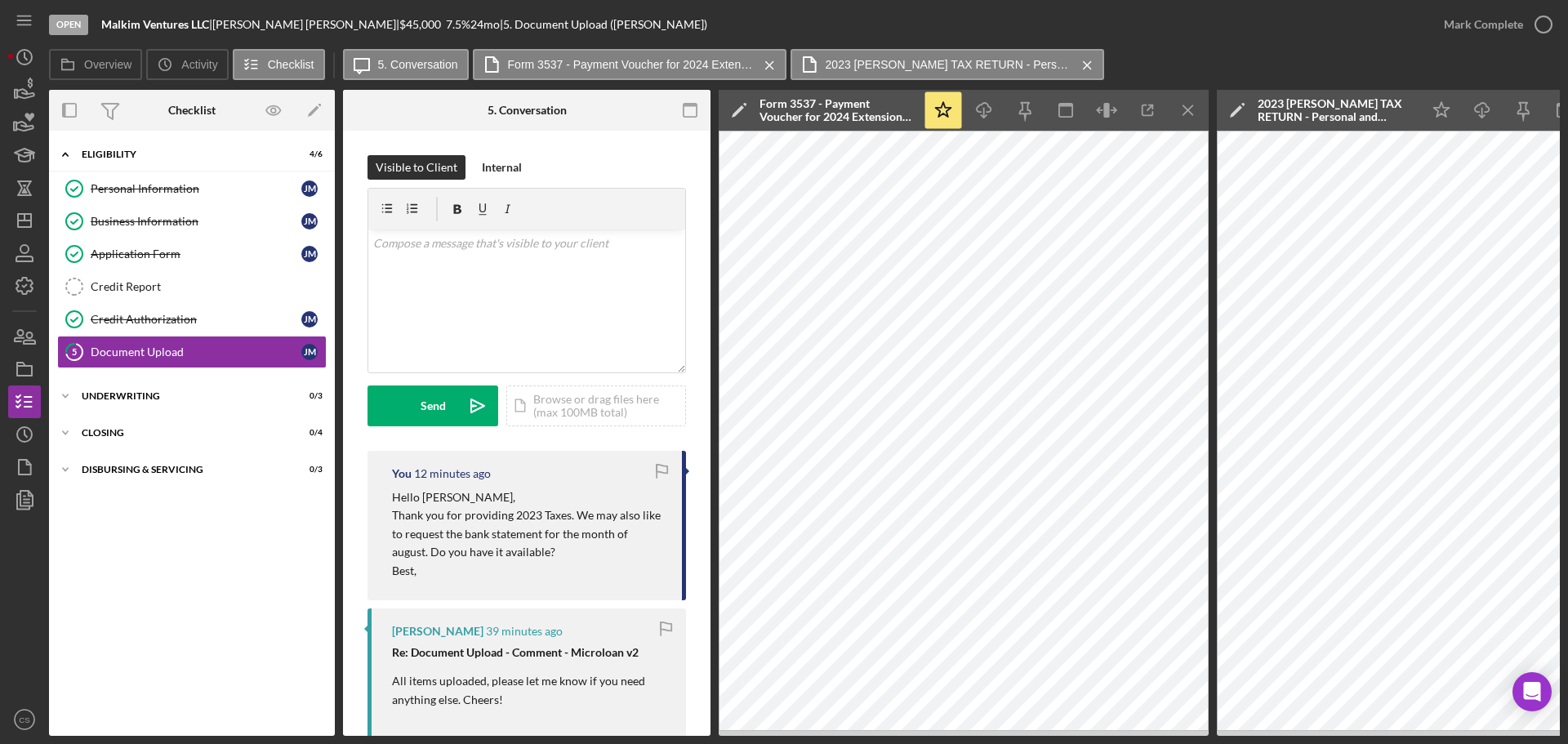
click at [1197, 108] on icon "Icon/Menu Close" at bounding box center [1188, 111] width 37 height 37
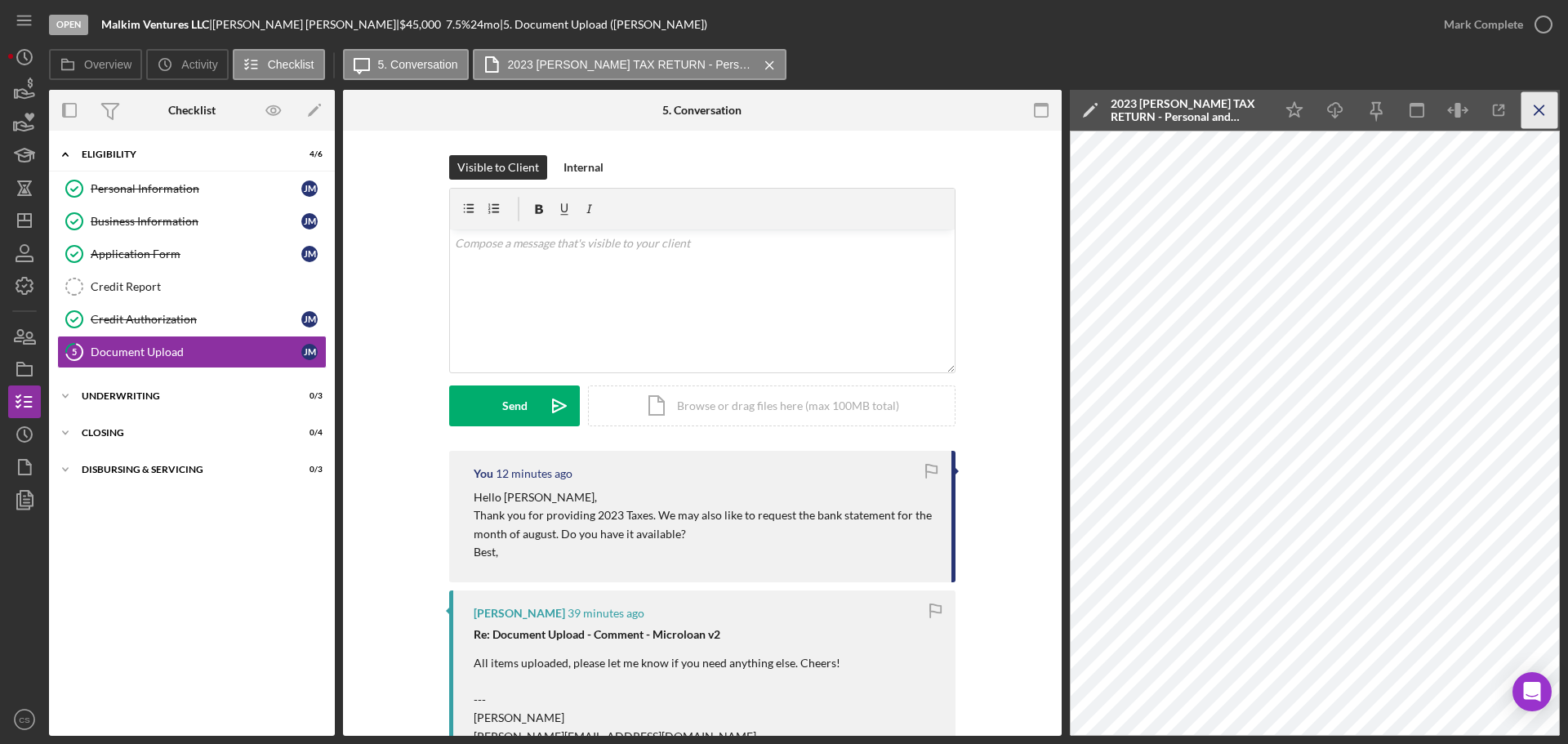
click at [1540, 105] on icon "Icon/Menu Close" at bounding box center [1539, 111] width 37 height 37
